Goal: Transaction & Acquisition: Purchase product/service

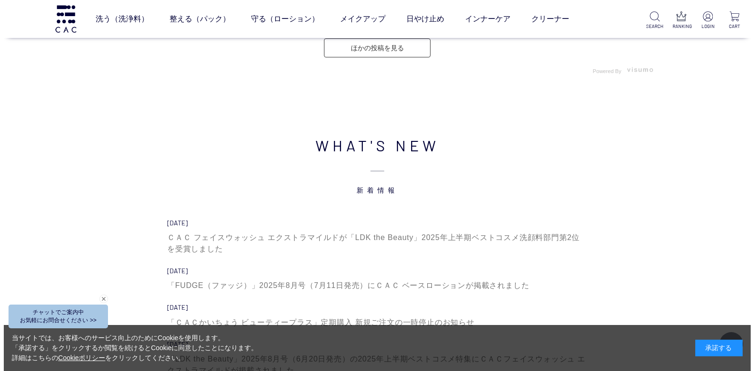
scroll to position [2890, 0]
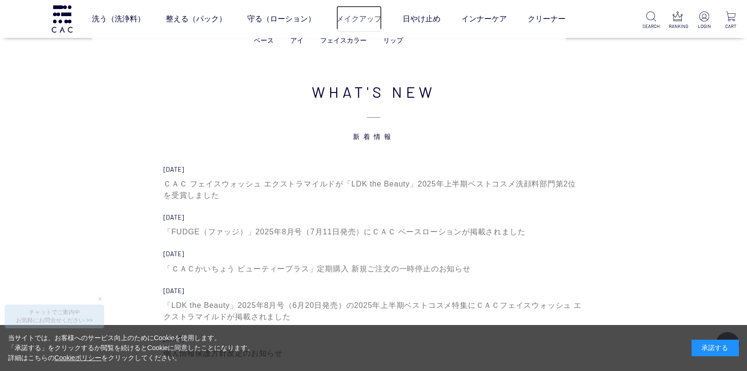
click at [353, 21] on link "メイクアップ" at bounding box center [358, 19] width 45 height 27
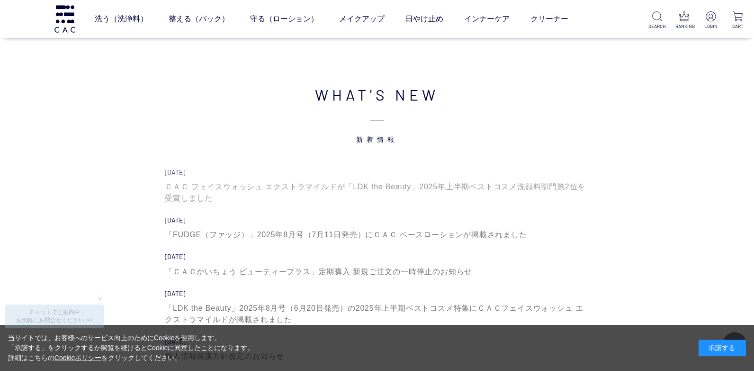
scroll to position [2893, 0]
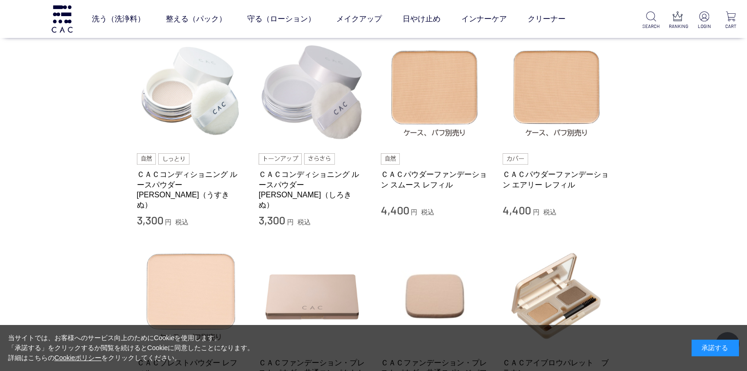
scroll to position [190, 0]
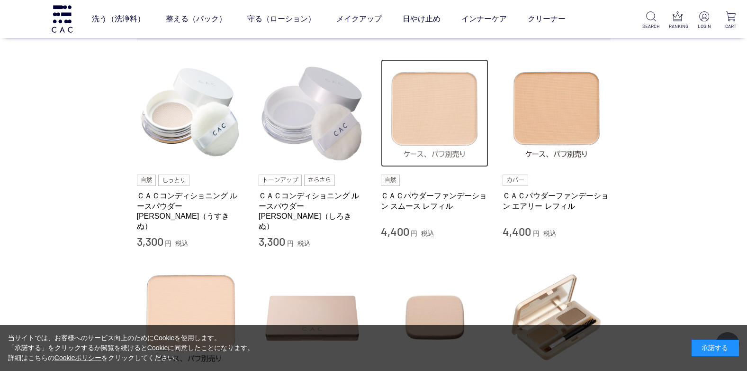
click at [422, 132] on img at bounding box center [435, 113] width 108 height 108
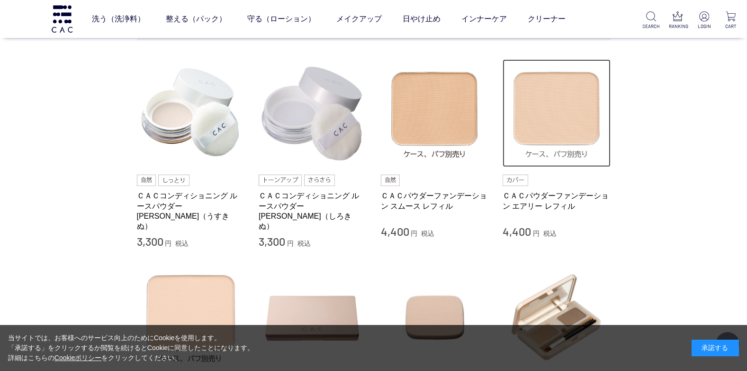
click at [577, 132] on img at bounding box center [557, 113] width 108 height 108
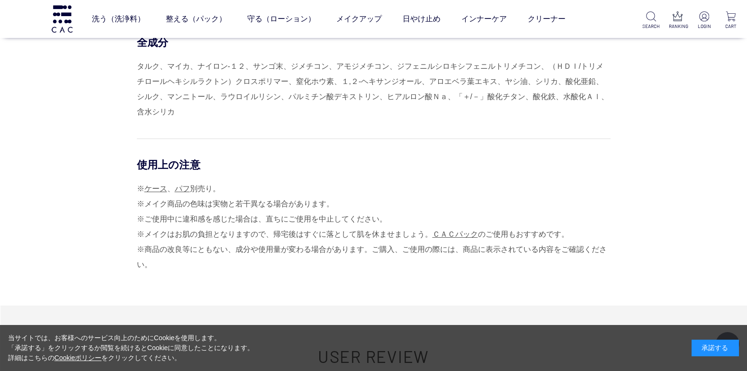
scroll to position [1042, 0]
